Goal: Information Seeking & Learning: Check status

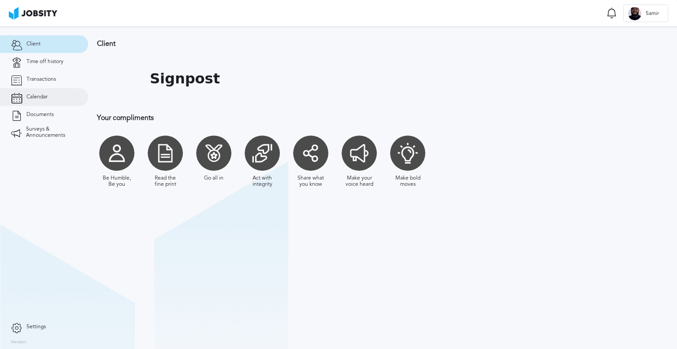
click at [57, 104] on link "Calendar" at bounding box center [44, 97] width 88 height 18
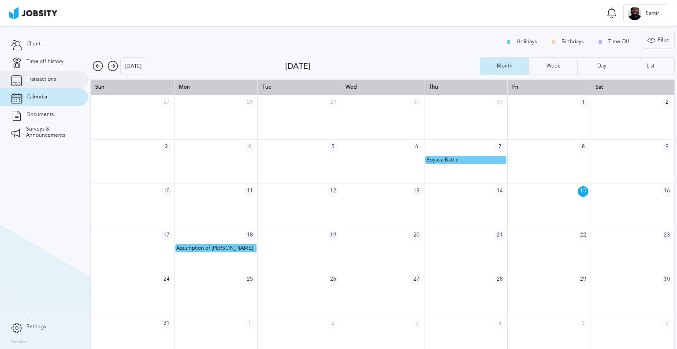
click at [59, 85] on link "Transactions" at bounding box center [44, 79] width 88 height 18
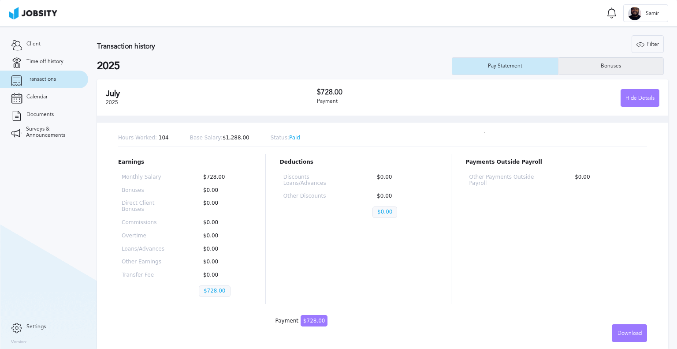
click at [589, 71] on div "Bonuses" at bounding box center [610, 66] width 105 height 18
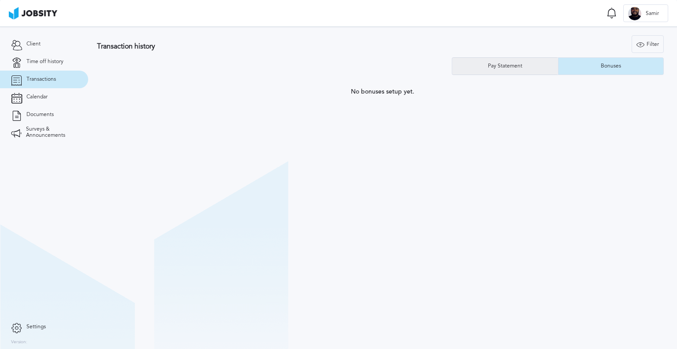
click at [541, 70] on div "Pay Statement" at bounding box center [505, 66] width 106 height 18
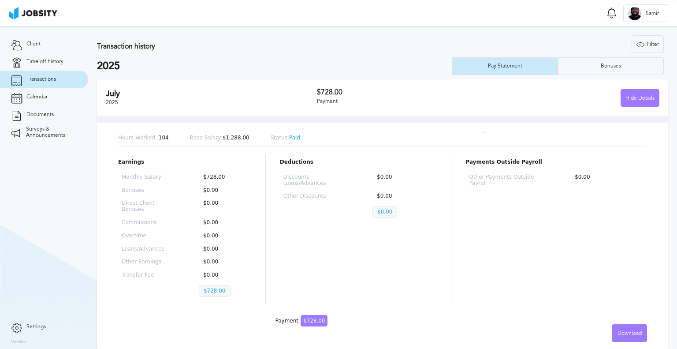
drag, startPoint x: 163, startPoint y: 138, endPoint x: 227, endPoint y: 135, distance: 63.5
click at [164, 138] on div "Hours Worked: 104 Base Salary: $1,288.00 Status: Paid" at bounding box center [382, 138] width 529 height 17
drag, startPoint x: 278, startPoint y: 139, endPoint x: 260, endPoint y: 138, distance: 17.2
click at [271, 138] on p "Status: Paid" at bounding box center [286, 138] width 30 height 6
click at [294, 140] on div "Hours Worked: 104 Base Salary: $1,288.00 Status: Paid" at bounding box center [382, 138] width 529 height 17
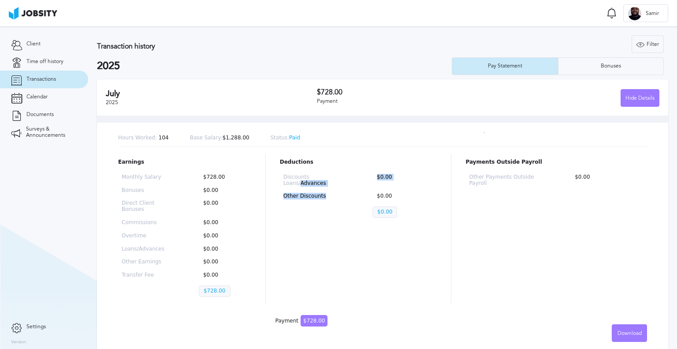
drag, startPoint x: 324, startPoint y: 199, endPoint x: 296, endPoint y: 181, distance: 33.5
click at [295, 181] on div "Discounts Loans/Advances $0.00 Other Discounts $0.00 $0.00" at bounding box center [358, 198] width 157 height 54
click at [339, 189] on div "Discounts Loans/Advances $0.00 Other Discounts $0.00 $0.00" at bounding box center [358, 198] width 157 height 54
drag, startPoint x: 304, startPoint y: 178, endPoint x: 339, endPoint y: 189, distance: 37.2
click at [338, 189] on div "Discounts Loans/Advances $0.00 Other Discounts $0.00 $0.00" at bounding box center [358, 198] width 157 height 54
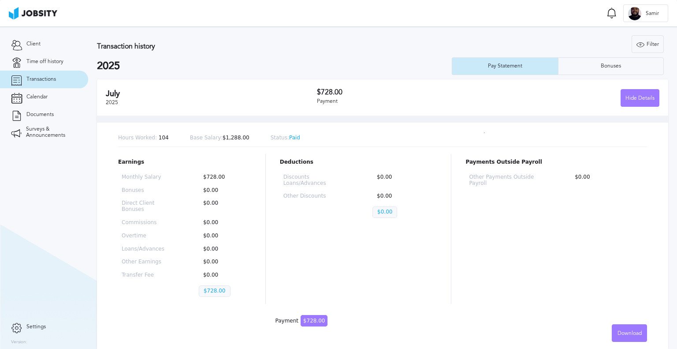
click at [350, 190] on div "Discounts Loans/Advances $0.00 Other Discounts $0.00 $0.00" at bounding box center [358, 198] width 157 height 54
drag, startPoint x: 383, startPoint y: 178, endPoint x: 375, endPoint y: 176, distance: 9.0
click at [375, 176] on p "$0.00" at bounding box center [402, 180] width 61 height 12
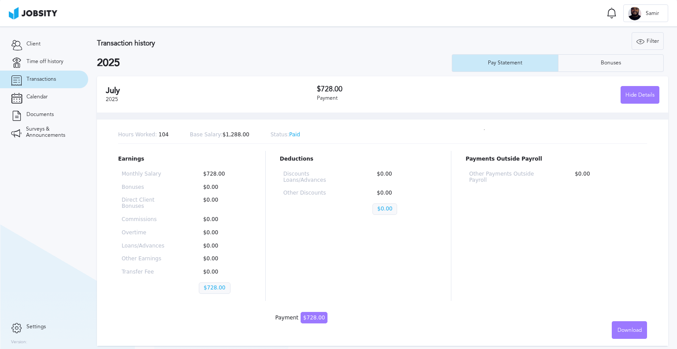
scroll to position [4, 0]
click at [41, 320] on link "Settings" at bounding box center [44, 327] width 88 height 18
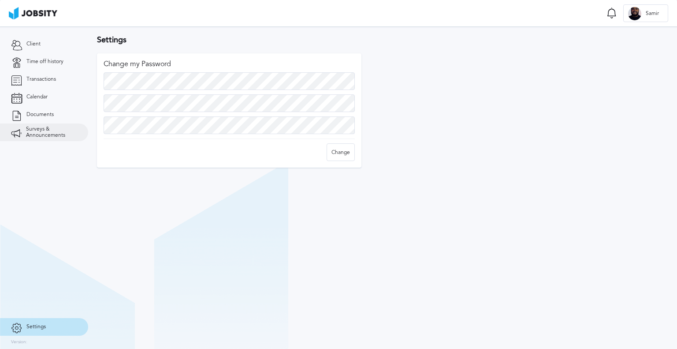
click at [57, 139] on link "Surveys & Announcements" at bounding box center [44, 132] width 88 height 18
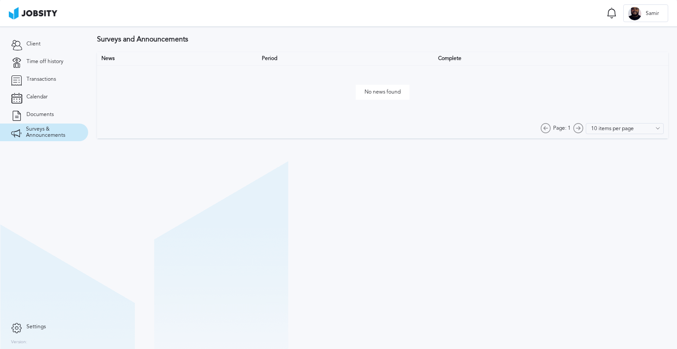
click at [368, 89] on span "No news found" at bounding box center [383, 92] width 54 height 15
click at [48, 110] on link "Documents" at bounding box center [44, 115] width 88 height 18
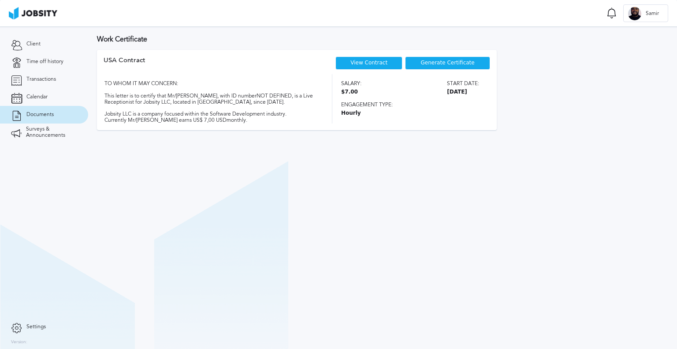
click at [375, 65] on link "View Contract" at bounding box center [368, 62] width 37 height 6
